Goal: Task Accomplishment & Management: Use online tool/utility

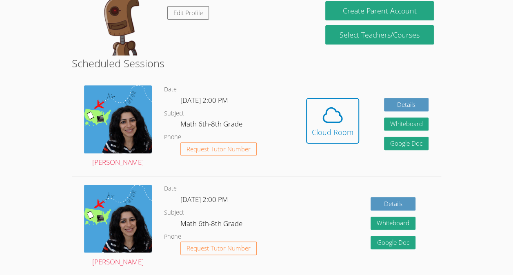
scroll to position [165, 0]
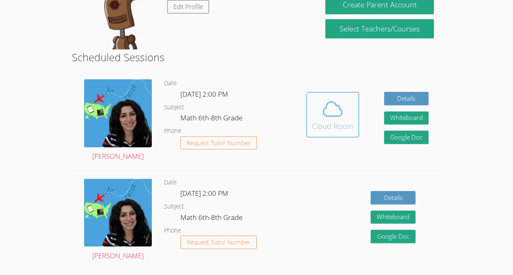
click at [331, 126] on div "Cloud Room" at bounding box center [333, 125] width 42 height 11
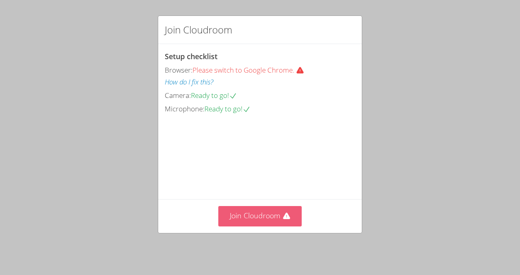
click at [272, 217] on button "Join Cloudroom" at bounding box center [260, 216] width 84 height 20
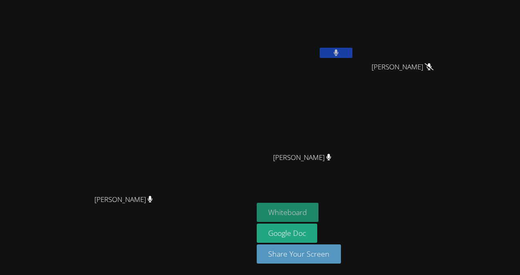
click at [318, 216] on button "Whiteboard" at bounding box center [288, 212] width 62 height 19
click at [318, 210] on button "Whiteboard" at bounding box center [288, 212] width 62 height 19
